Goal: Find specific page/section: Find specific page/section

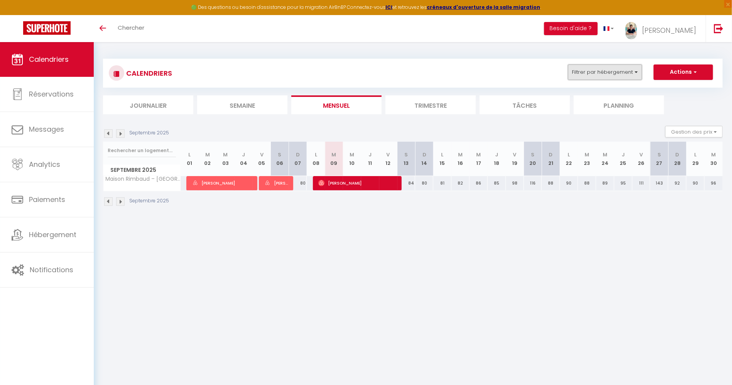
click at [613, 75] on button "Filtrer par hébergement" at bounding box center [605, 71] width 74 height 15
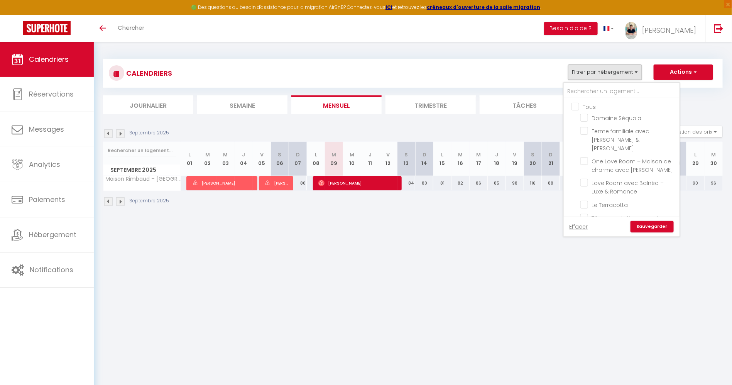
click at [574, 104] on input "Tous" at bounding box center [629, 106] width 116 height 8
checkbox input "true"
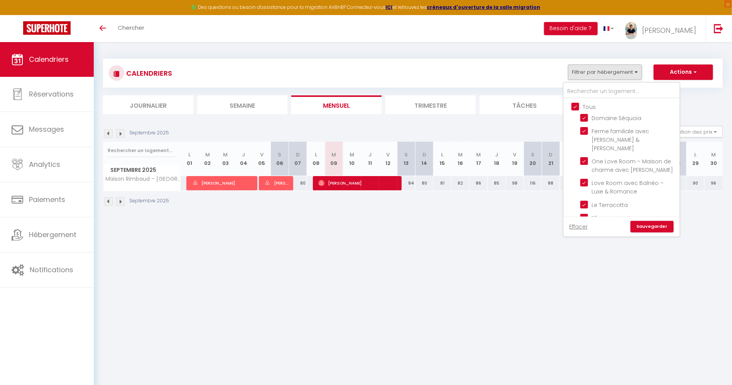
checkbox input "true"
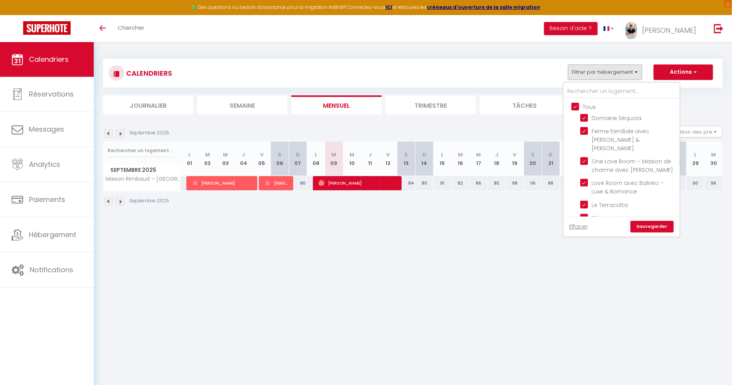
checkbox input "true"
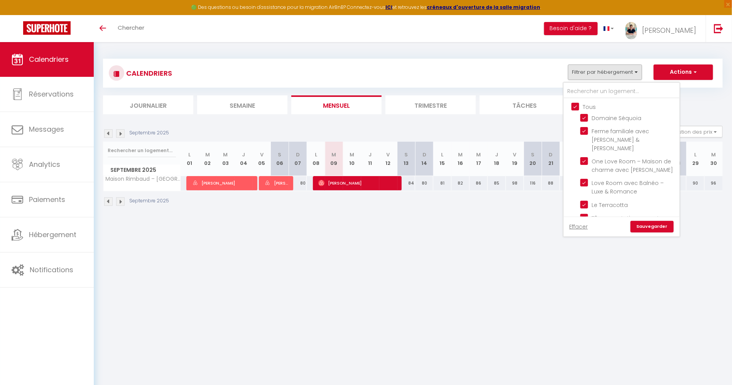
checkbox input "true"
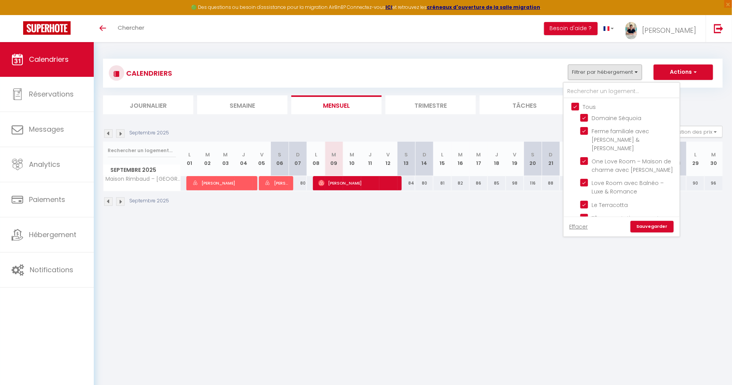
checkbox input "true"
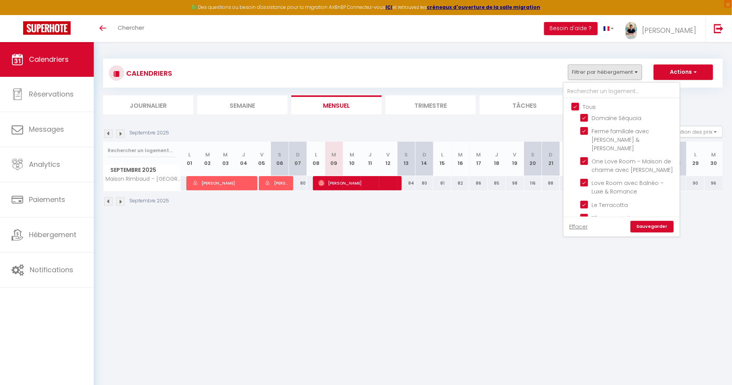
checkbox input "true"
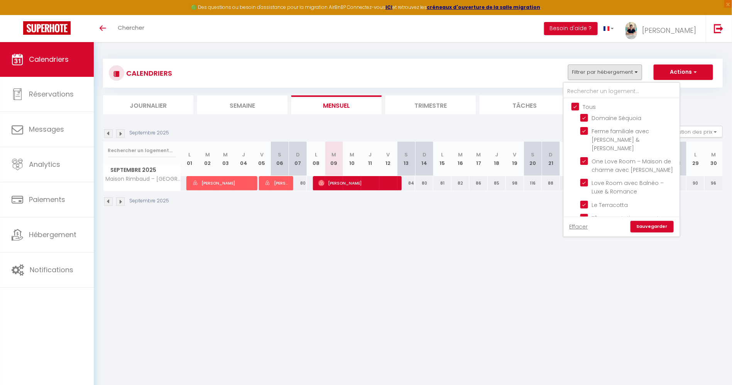
click at [574, 104] on input "Tous" at bounding box center [629, 106] width 116 height 8
checkbox input "false"
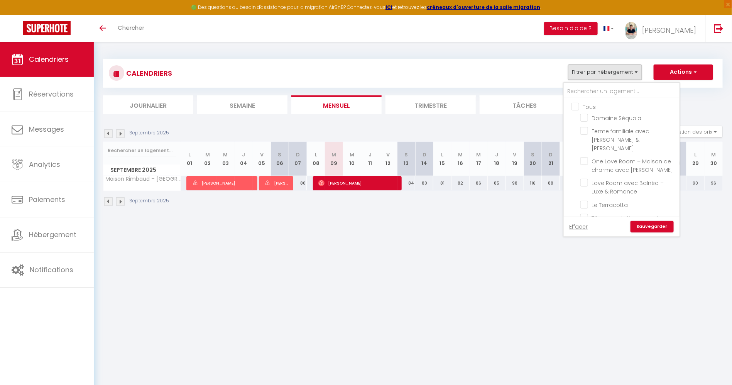
checkbox input "false"
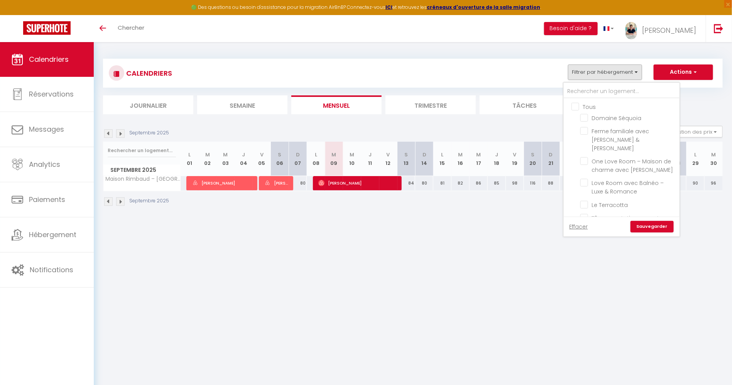
checkbox input "false"
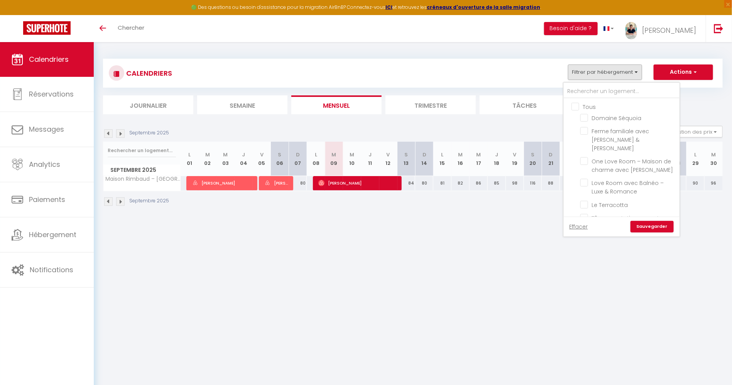
checkbox input "false"
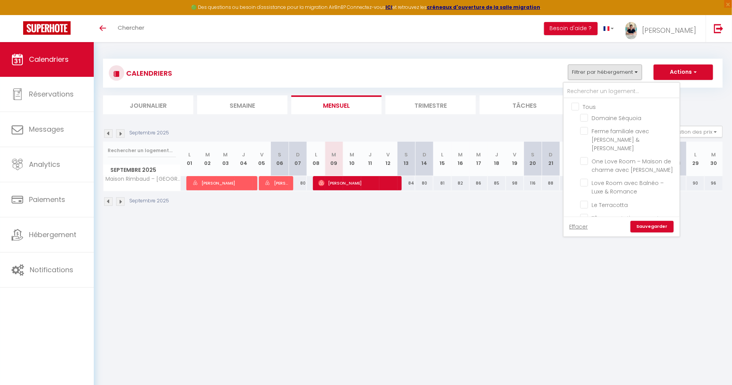
checkbox input "false"
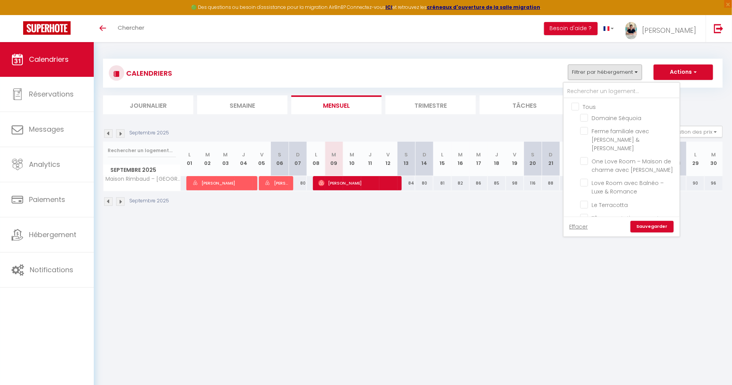
checkbox input "false"
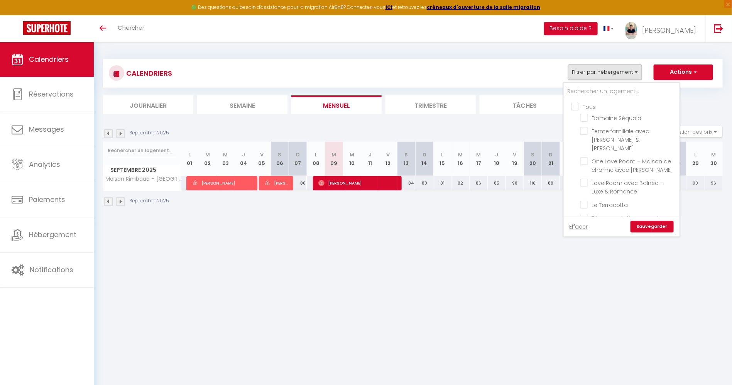
checkbox input "false"
click at [591, 117] on input "Domaine Séquoia" at bounding box center [628, 117] width 96 height 8
checkbox input "true"
click at [638, 224] on link "Sauvegarder" at bounding box center [651, 227] width 43 height 12
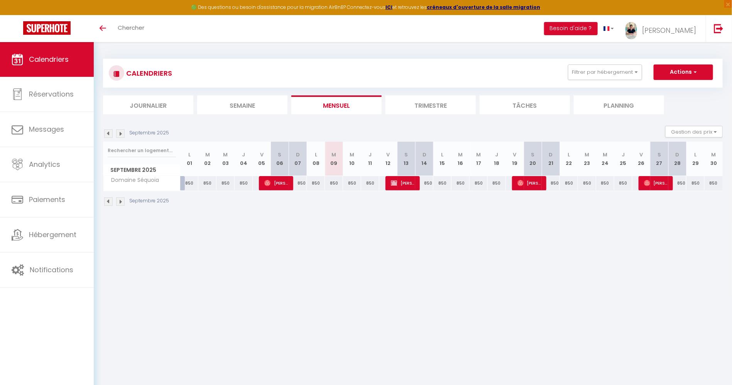
click at [104, 132] on img at bounding box center [108, 133] width 8 height 8
